Goal: Information Seeking & Learning: Learn about a topic

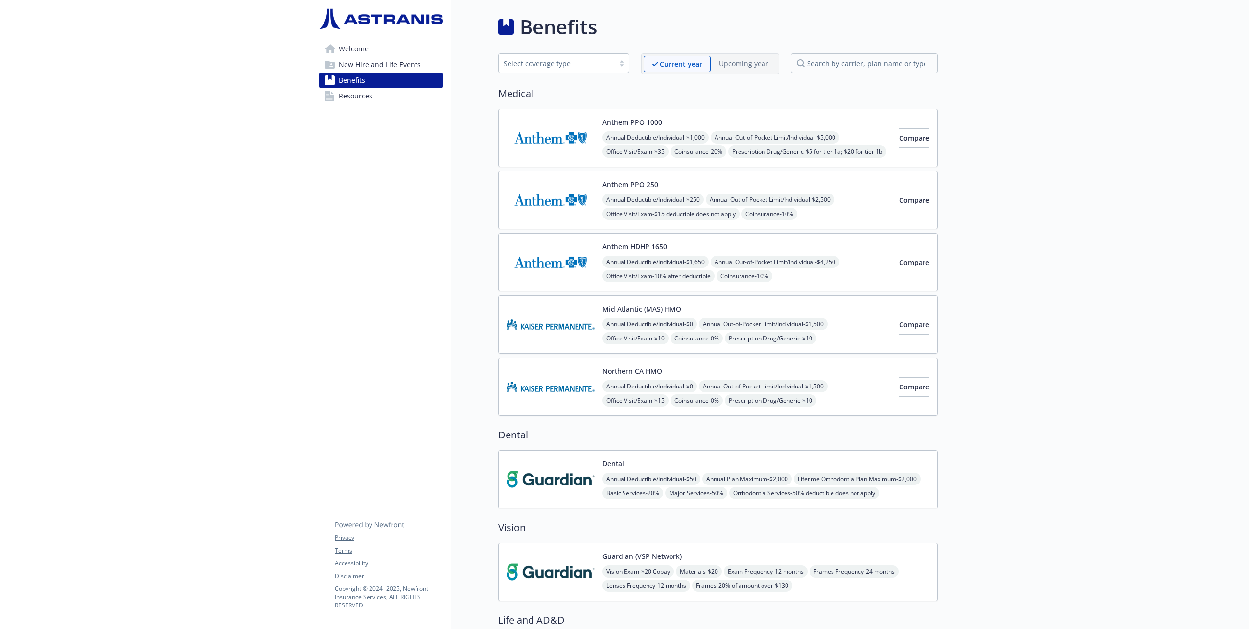
scroll to position [294, 0]
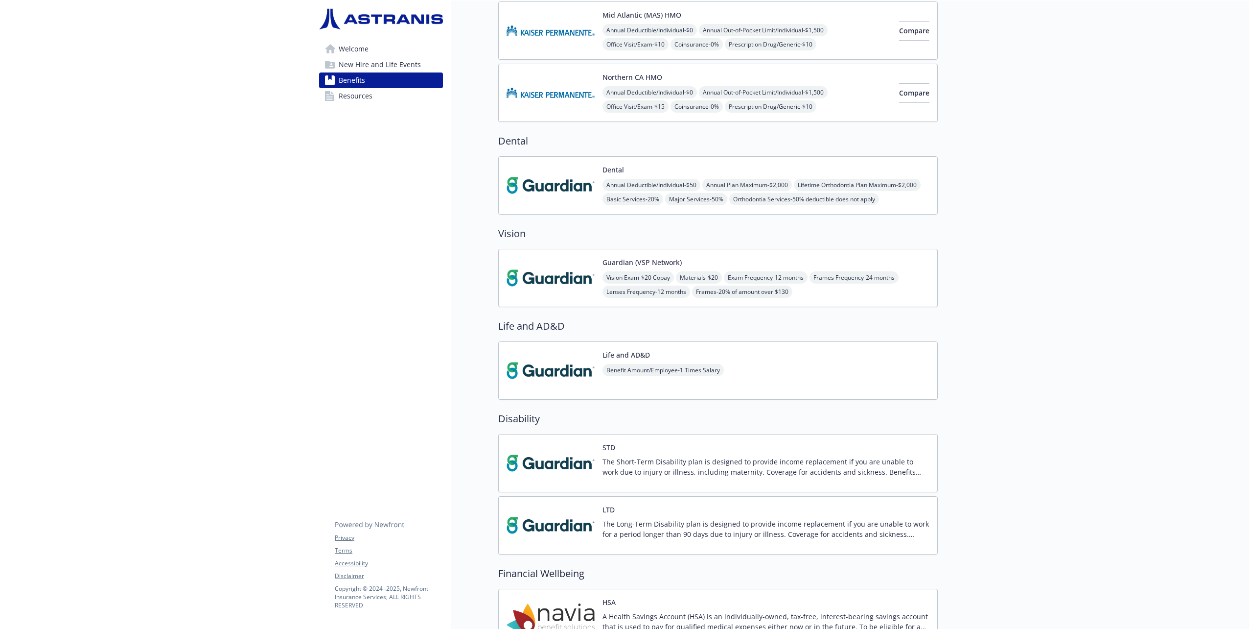
drag, startPoint x: 999, startPoint y: 0, endPoint x: 402, endPoint y: 359, distance: 696.7
click at [401, 356] on div "Welcome New Hire and Life Events Benefits Resources Privacy Terms Accessibility…" at bounding box center [381, 367] width 140 height 1320
